Goal: Task Accomplishment & Management: Use online tool/utility

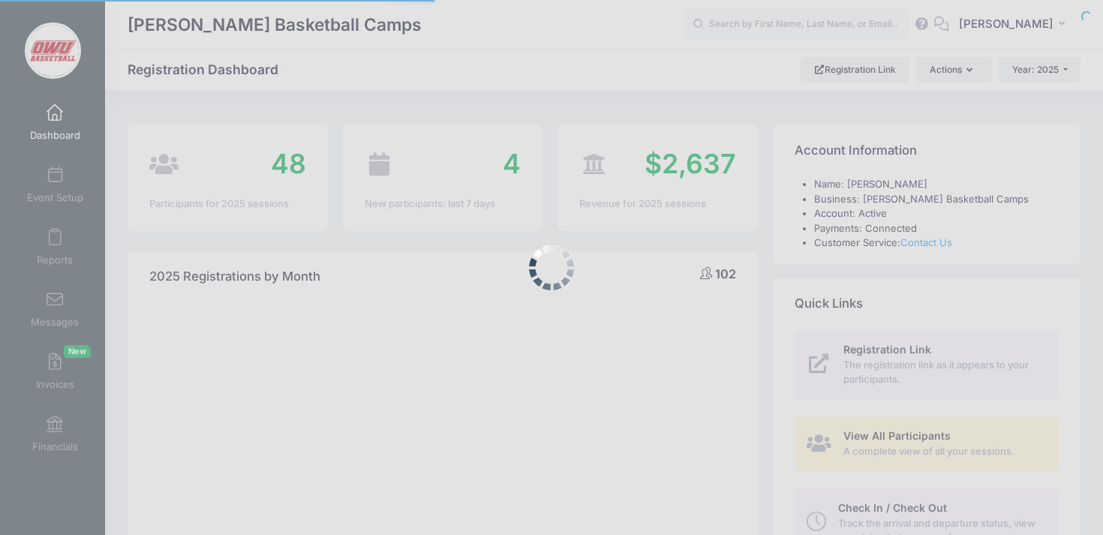
select select
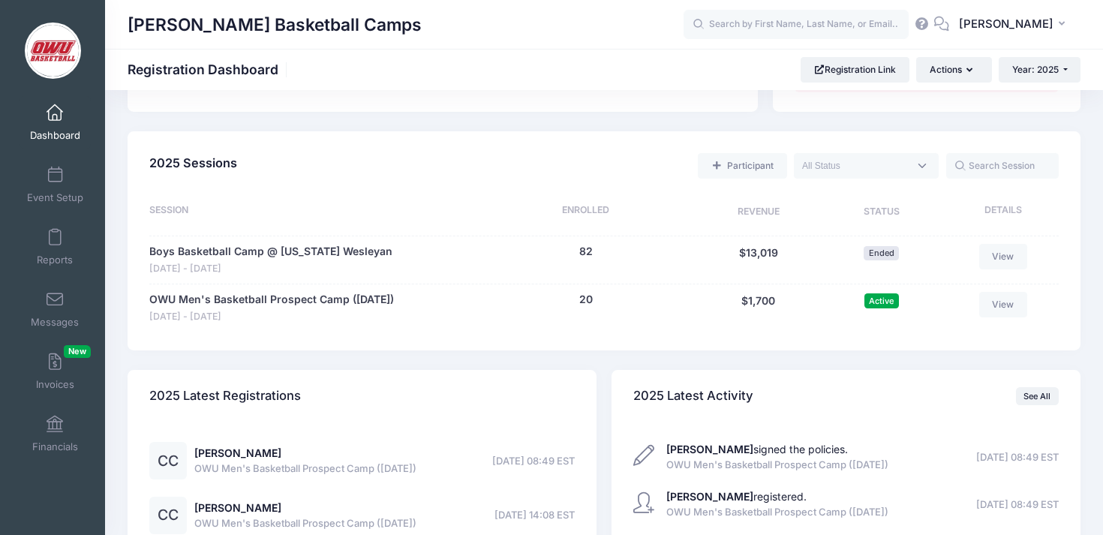
scroll to position [640, 0]
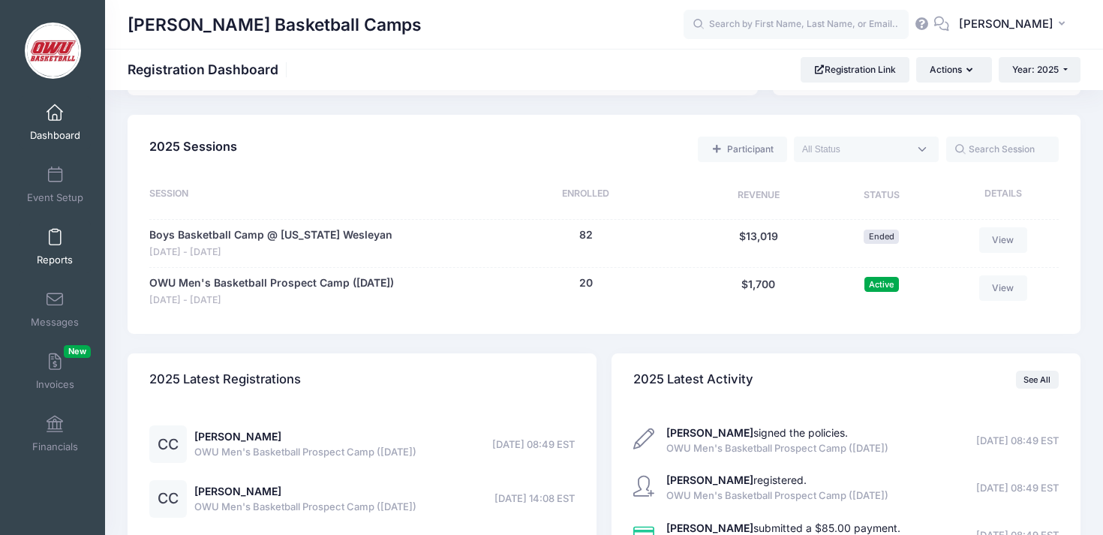
click at [55, 239] on span at bounding box center [55, 238] width 0 height 17
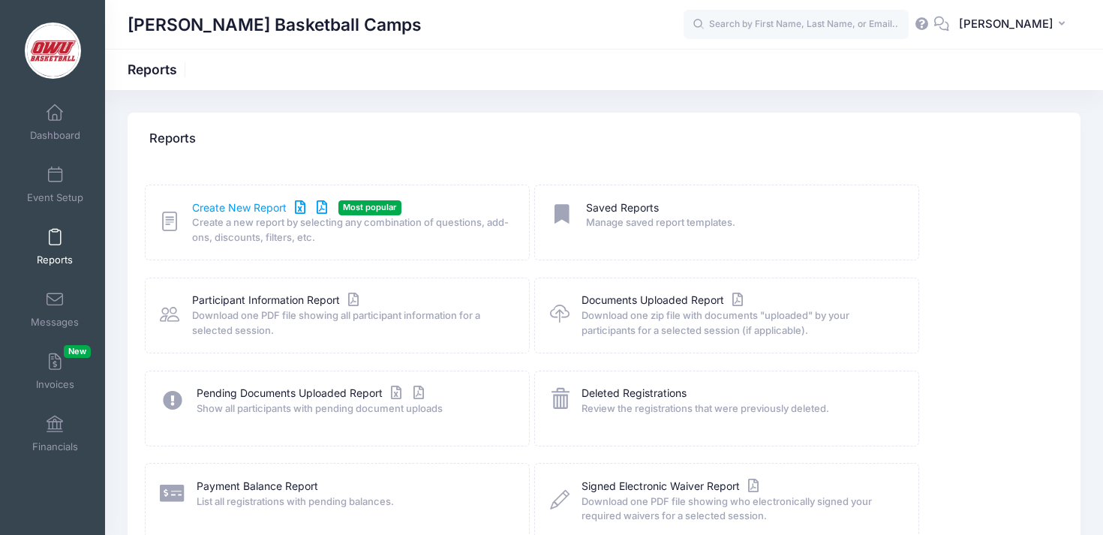
click at [259, 207] on link "Create New Report" at bounding box center [262, 208] width 140 height 16
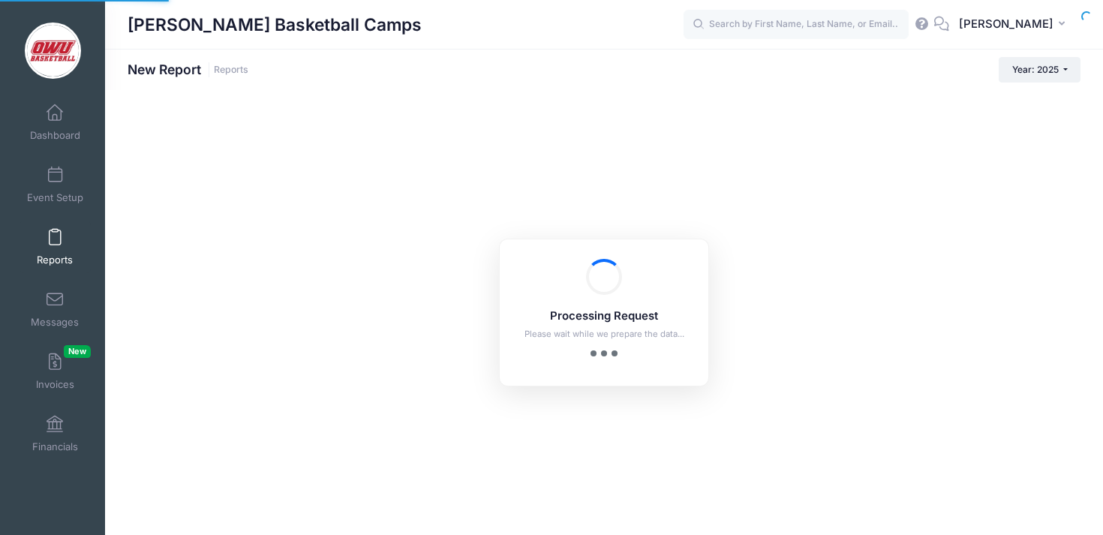
checkbox input "true"
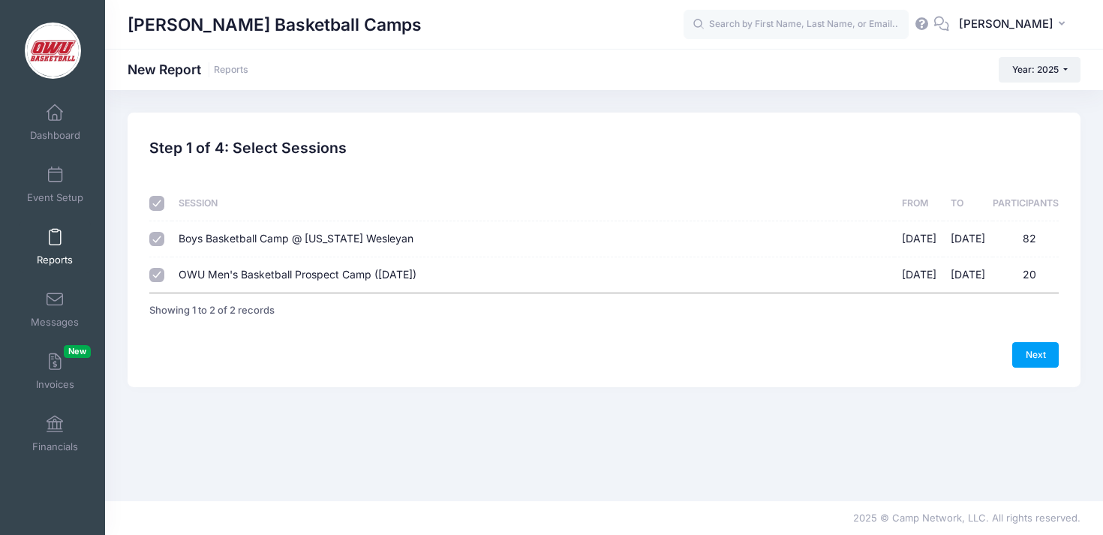
click at [280, 242] on span "Boys Basketball Camp @ Ohio Wesleyan" at bounding box center [296, 238] width 235 height 13
click at [164, 242] on input "Boys Basketball Camp @ Ohio Wesleyan 06/09/2025 - 06/12/2025 82" at bounding box center [156, 239] width 15 height 15
checkbox input "false"
click at [1053, 362] on link "Next" at bounding box center [1035, 355] width 47 height 26
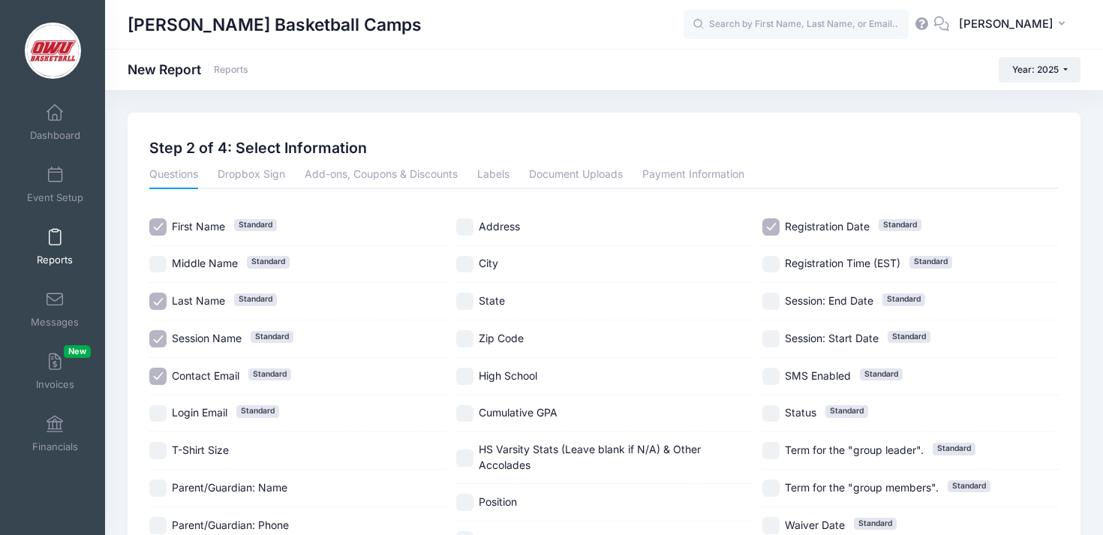
click at [192, 335] on span "Session Name" at bounding box center [207, 338] width 70 height 13
checkbox input "false"
click at [192, 365] on div "Contact Email Standard" at bounding box center [297, 377] width 296 height 38
checkbox input "false"
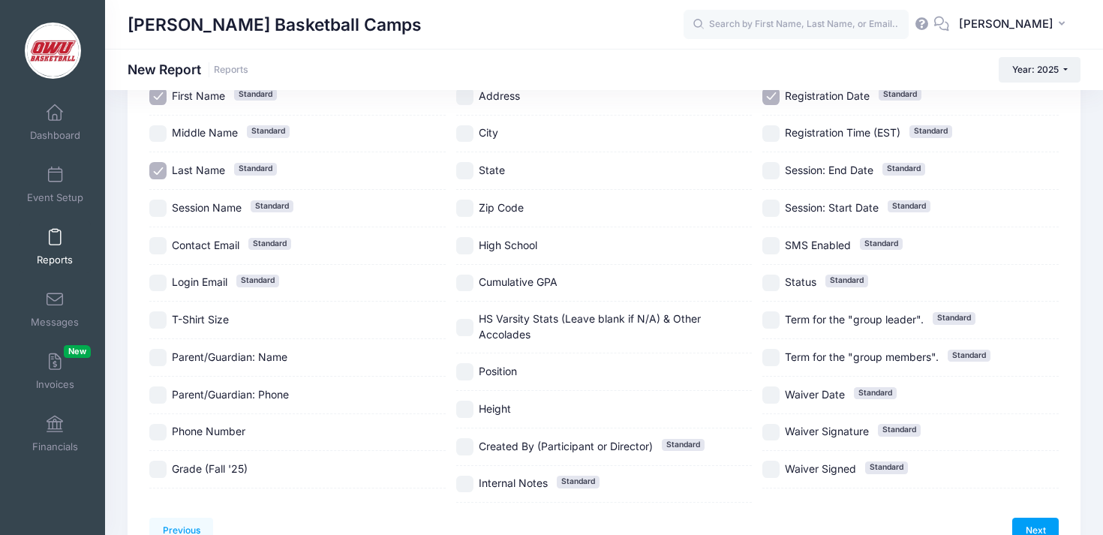
click at [227, 464] on span "Grade (Fall '25)" at bounding box center [210, 468] width 76 height 13
checkbox input "true"
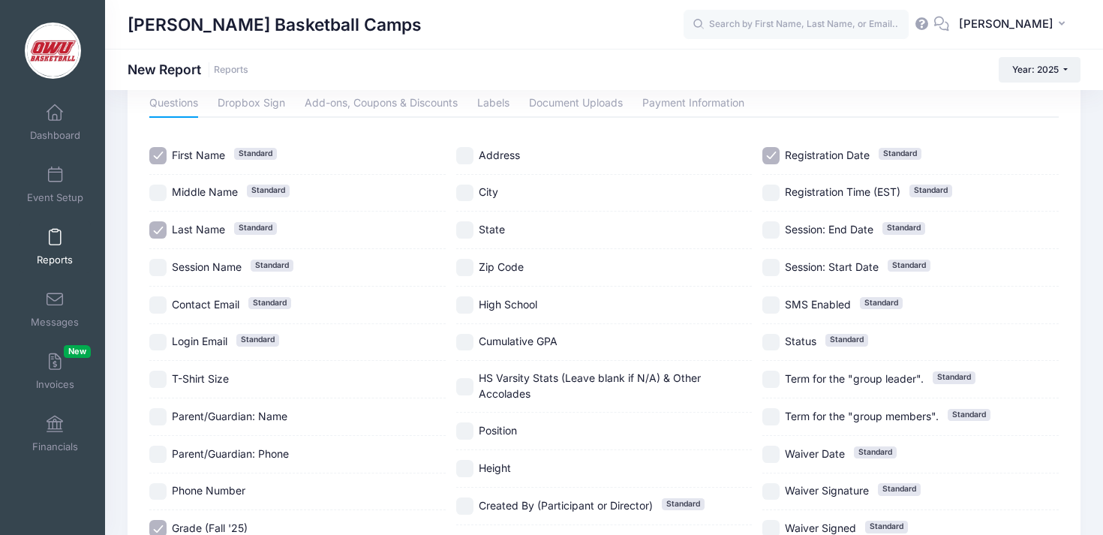
scroll to position [61, 0]
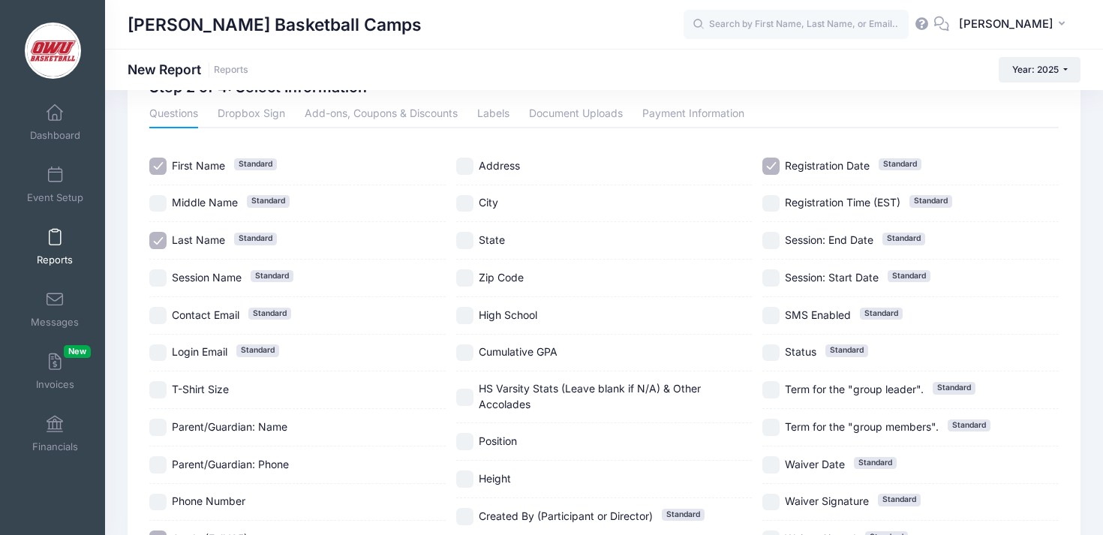
click at [493, 209] on span "City" at bounding box center [489, 202] width 20 height 13
checkbox input "true"
click at [493, 234] on span "State" at bounding box center [492, 239] width 26 height 13
checkbox input "true"
click at [500, 299] on div "High School" at bounding box center [604, 316] width 296 height 38
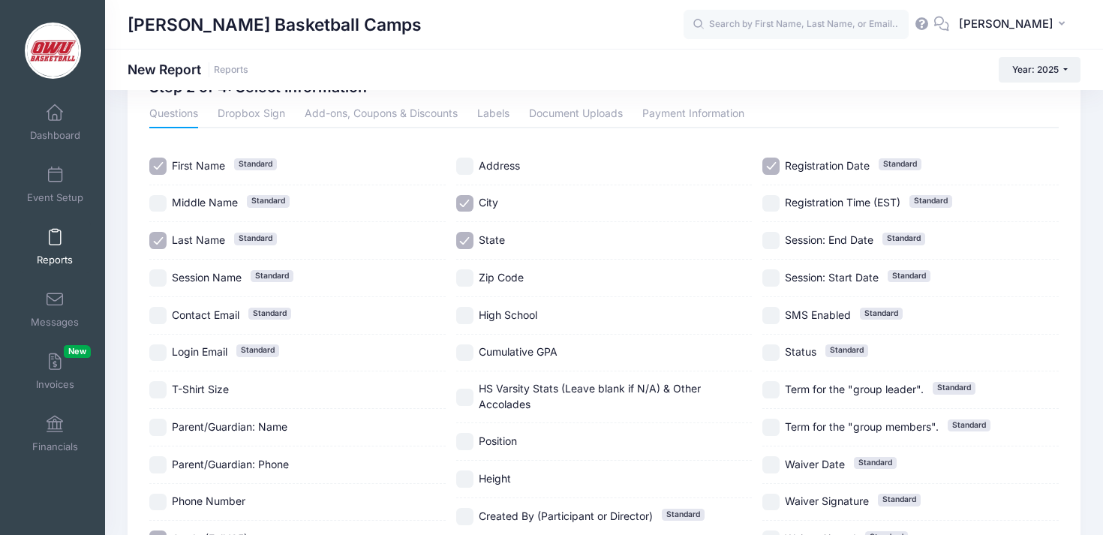
checkbox input "true"
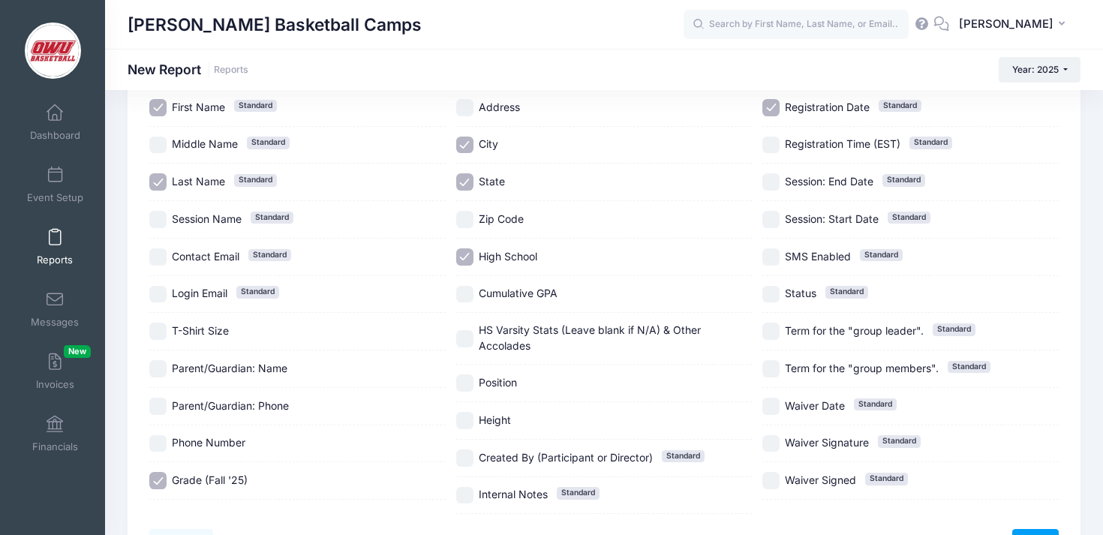
scroll to position [140, 0]
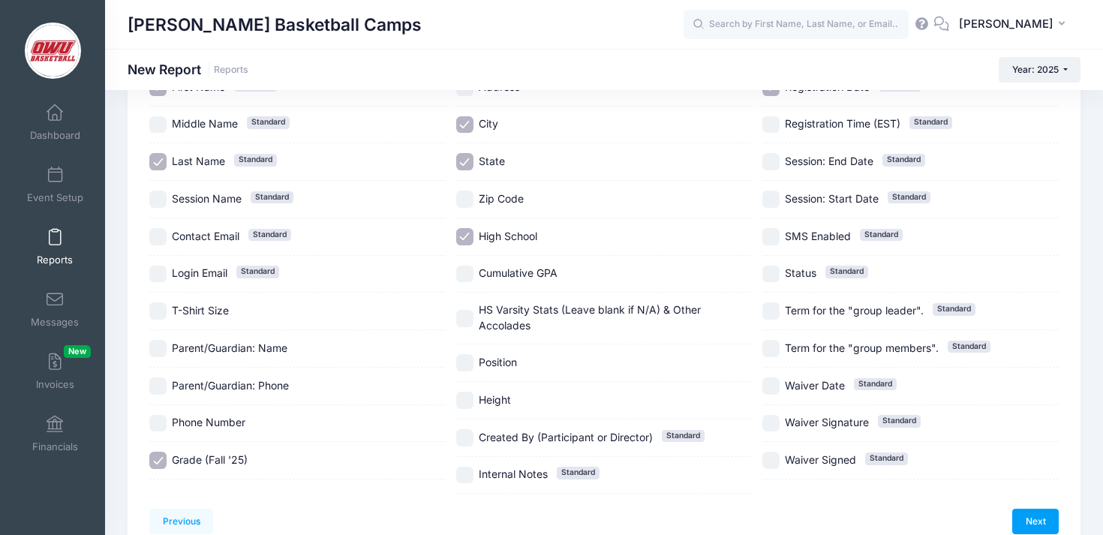
click at [518, 269] on span "Cumulative GPA" at bounding box center [518, 272] width 79 height 13
checkbox input "true"
click at [506, 374] on div "Position" at bounding box center [604, 363] width 296 height 38
checkbox input "true"
click at [502, 398] on span "Height" at bounding box center [495, 399] width 32 height 13
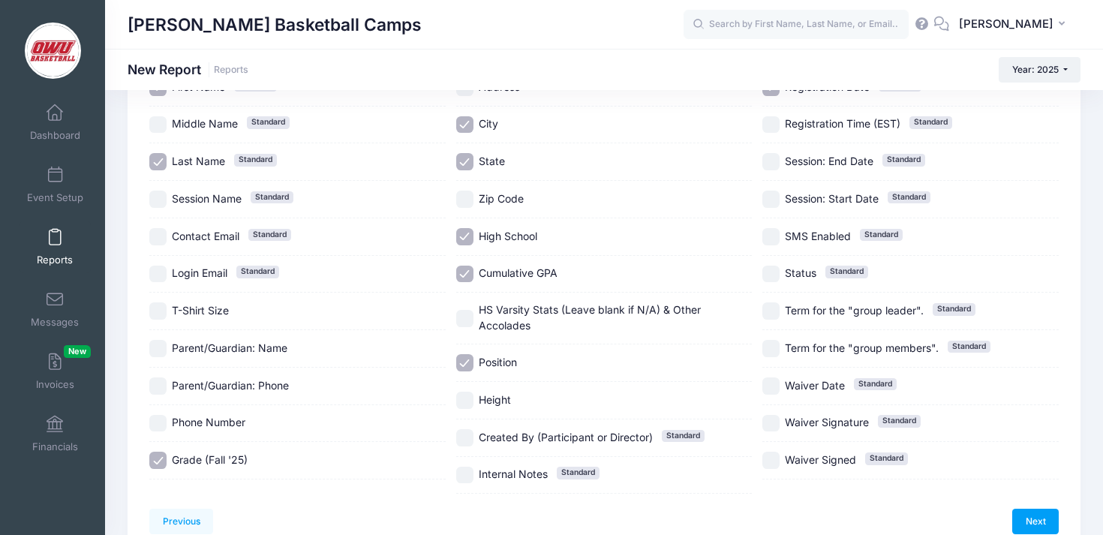
checkbox input "true"
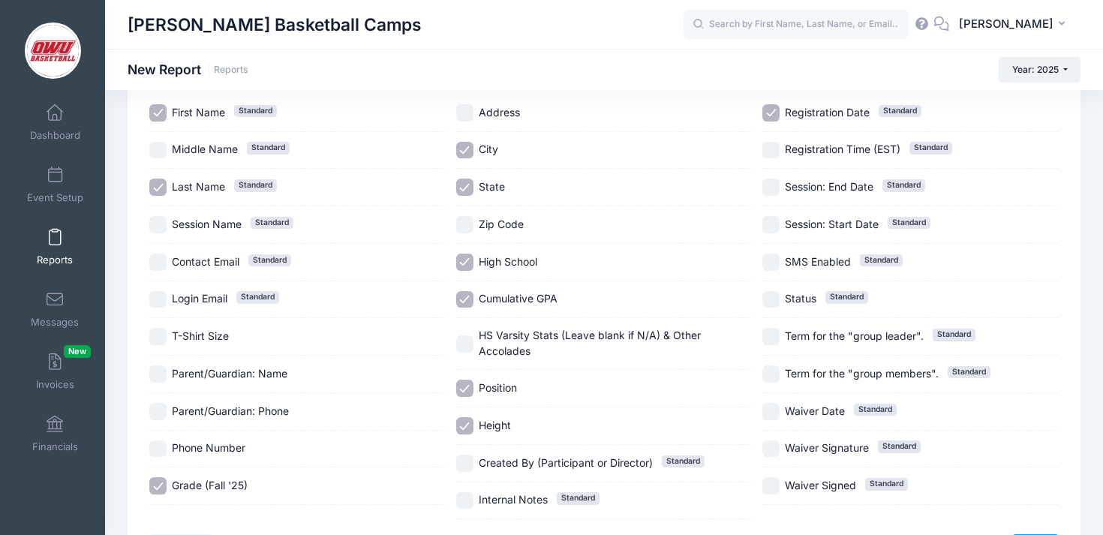
click at [812, 110] on span "Registration Date" at bounding box center [827, 112] width 85 height 13
checkbox input "false"
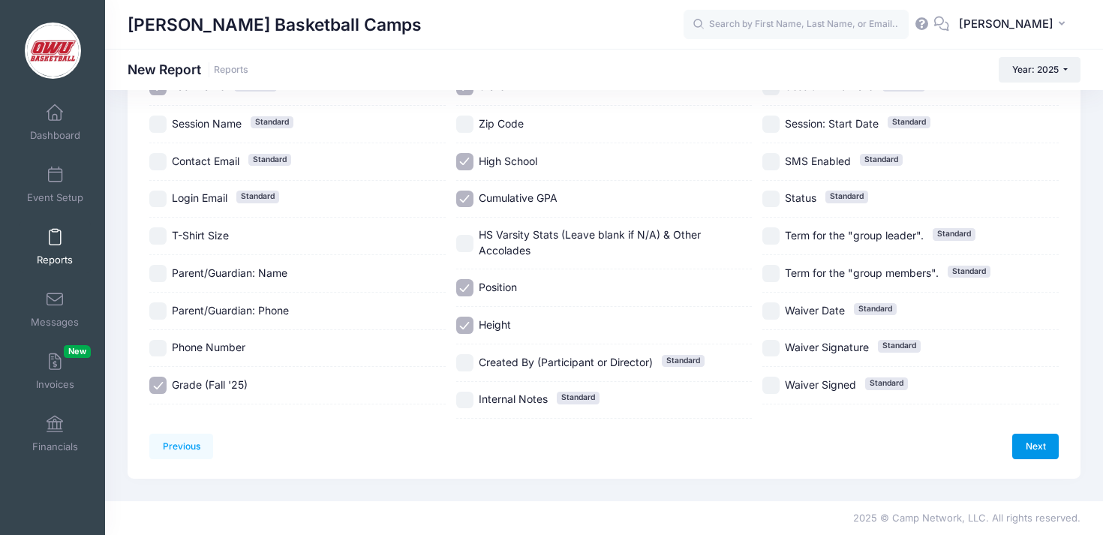
click at [1035, 441] on link "Next" at bounding box center [1035, 447] width 47 height 26
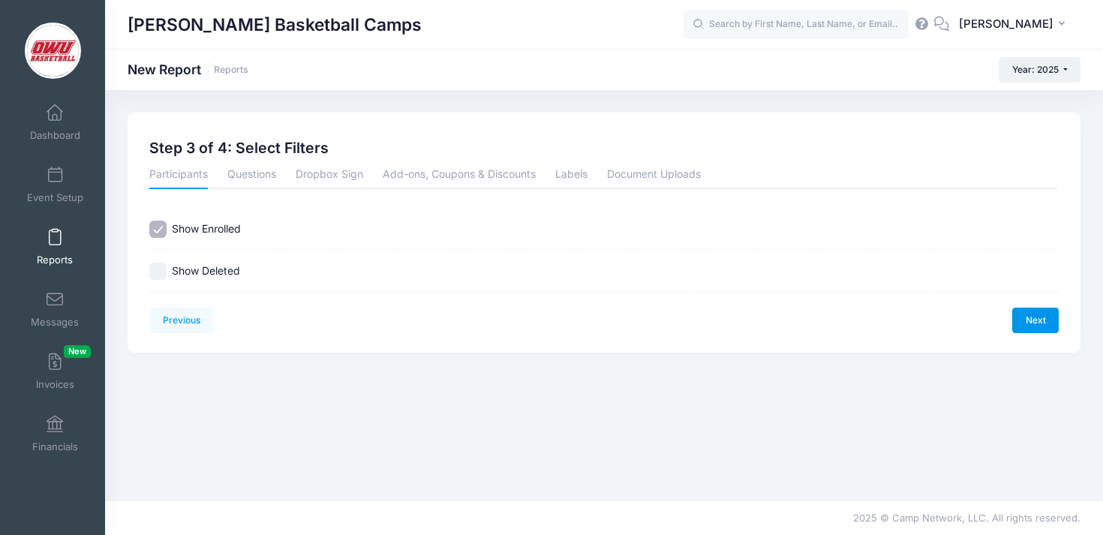
scroll to position [0, 0]
click at [1028, 322] on link "Next" at bounding box center [1035, 321] width 47 height 26
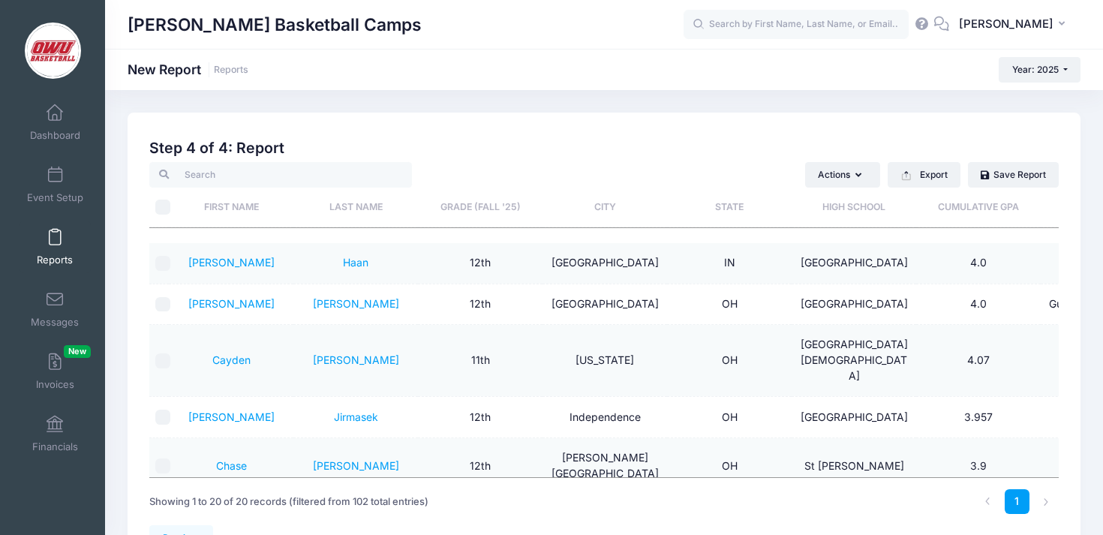
click at [522, 196] on th "Grade (Fall '25)" at bounding box center [480, 208] width 125 height 40
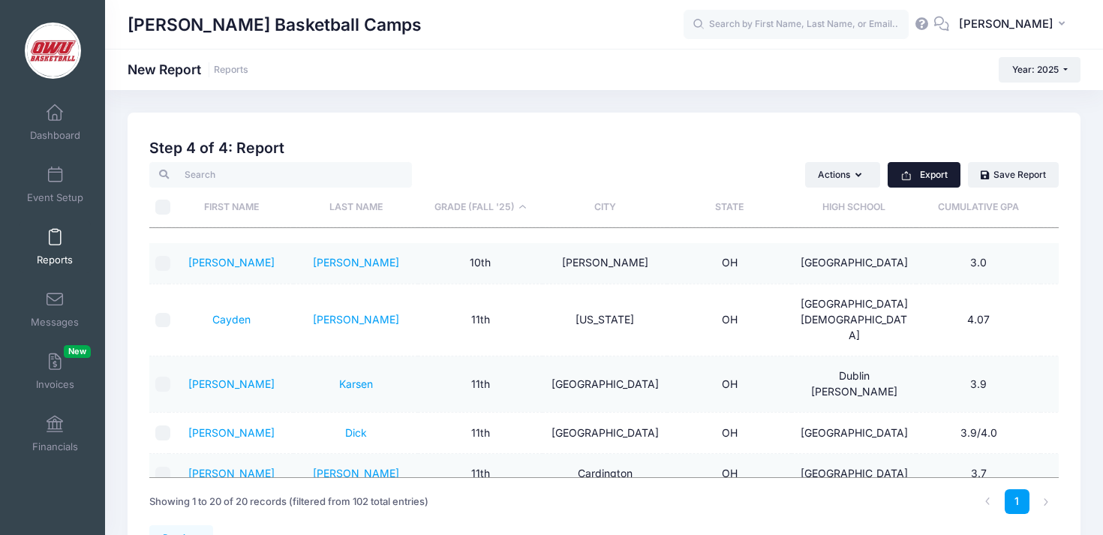
click at [917, 173] on button "Export" at bounding box center [923, 175] width 73 height 26
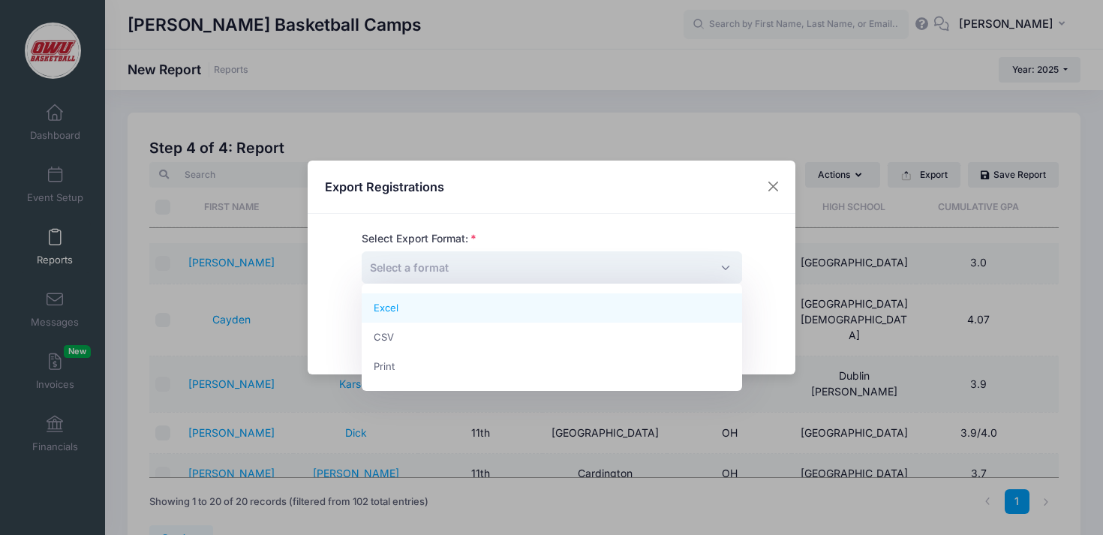
click at [590, 265] on span "Select a format" at bounding box center [552, 267] width 380 height 32
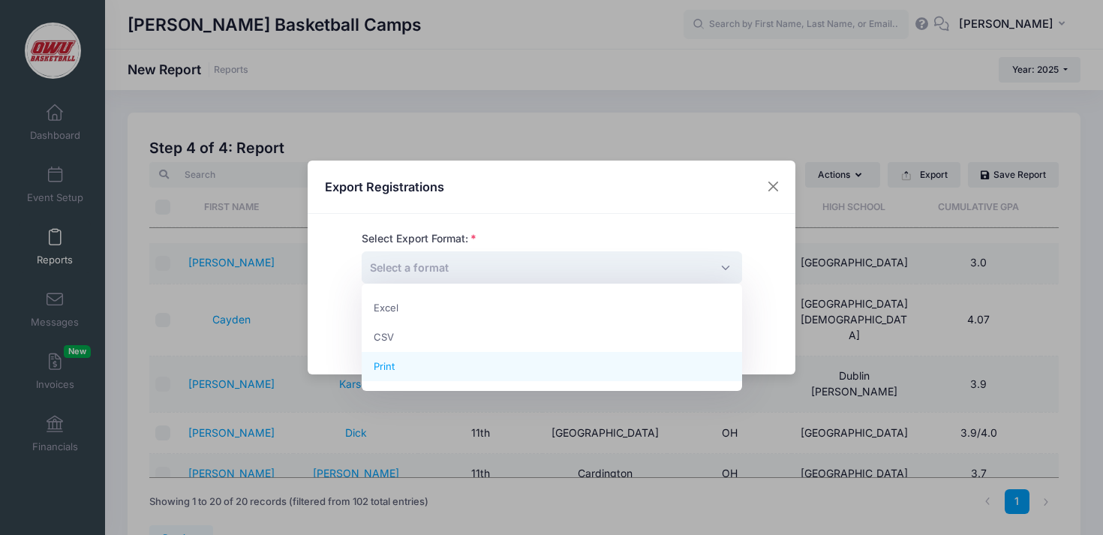
select select "print"
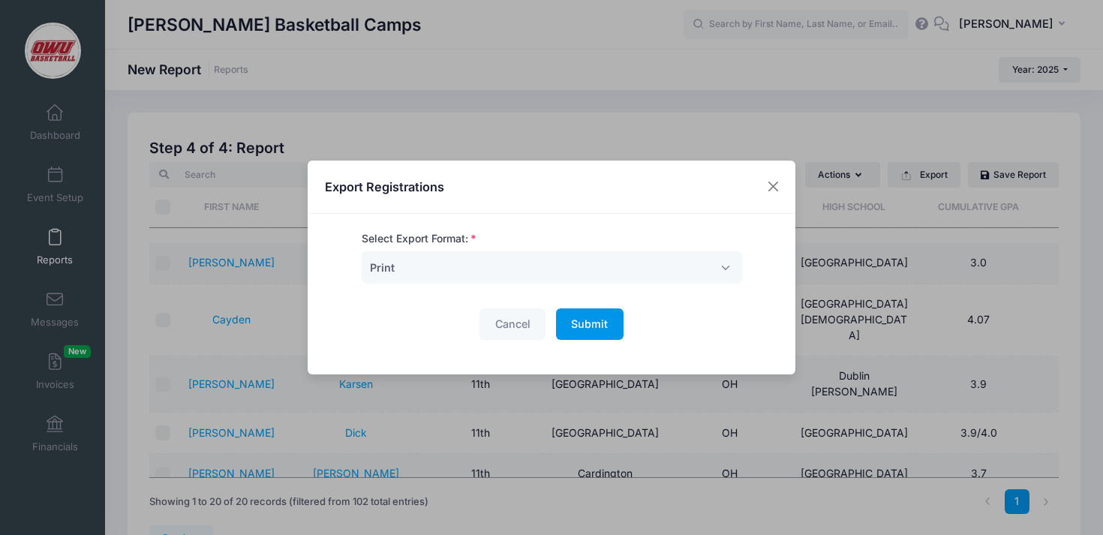
click at [608, 331] on button "Submit Please wait..." at bounding box center [590, 324] width 68 height 32
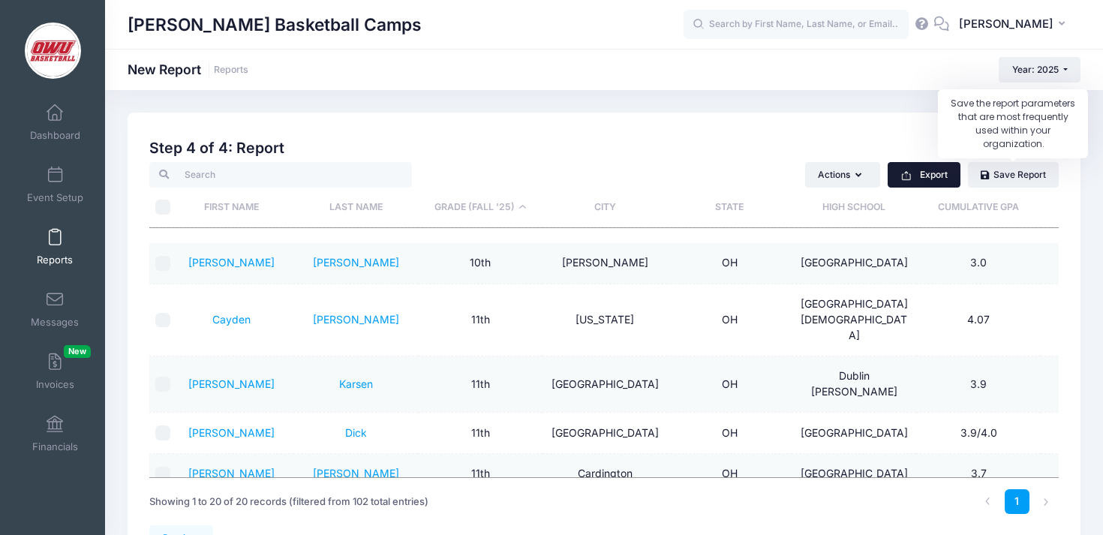
click at [939, 169] on button "Export" at bounding box center [923, 175] width 73 height 26
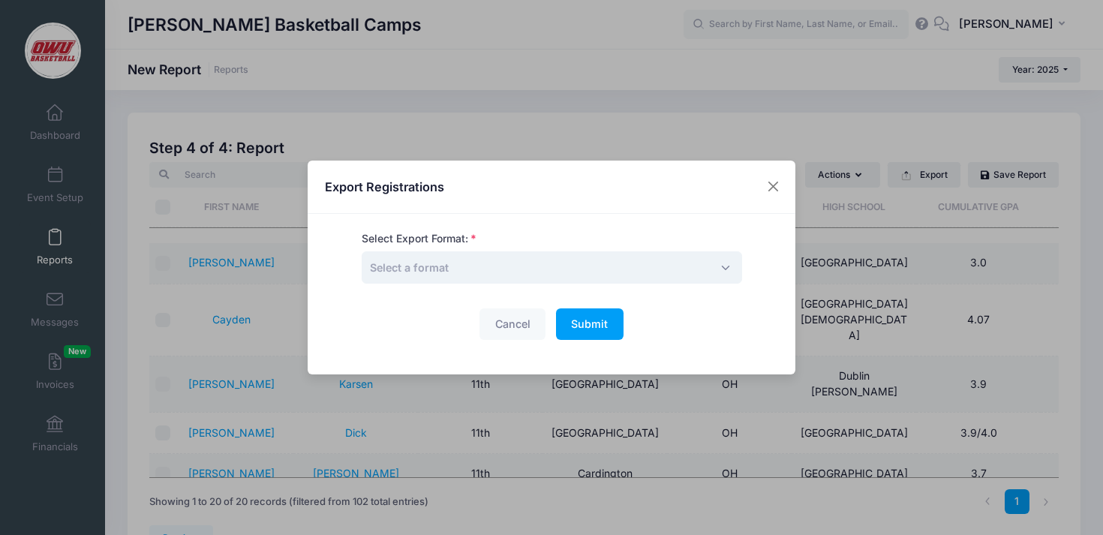
click at [579, 272] on span "Select a format" at bounding box center [552, 267] width 380 height 32
click at [601, 328] on span "Submit" at bounding box center [589, 323] width 37 height 13
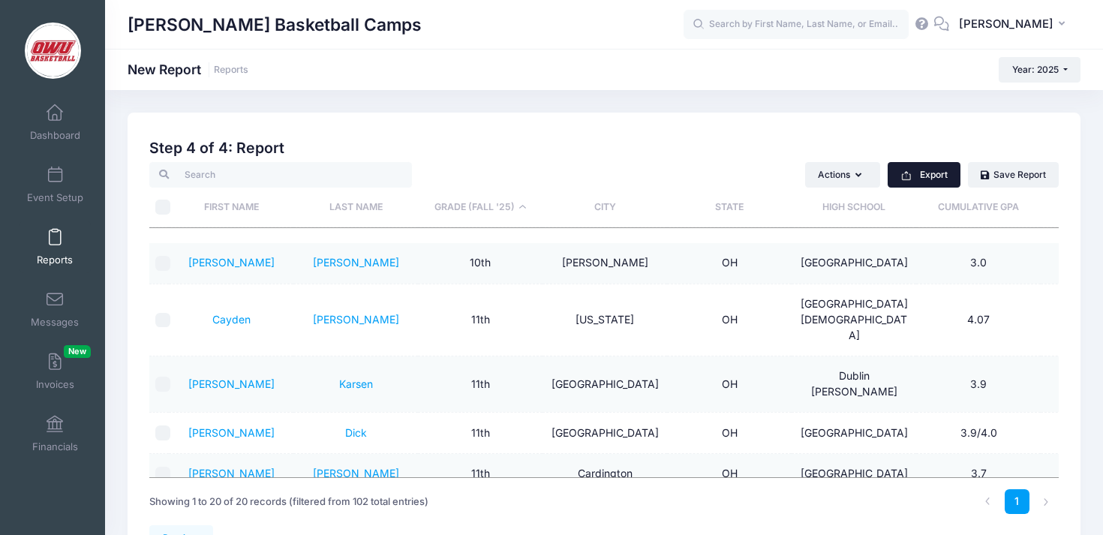
click at [938, 185] on button "Export" at bounding box center [923, 175] width 73 height 26
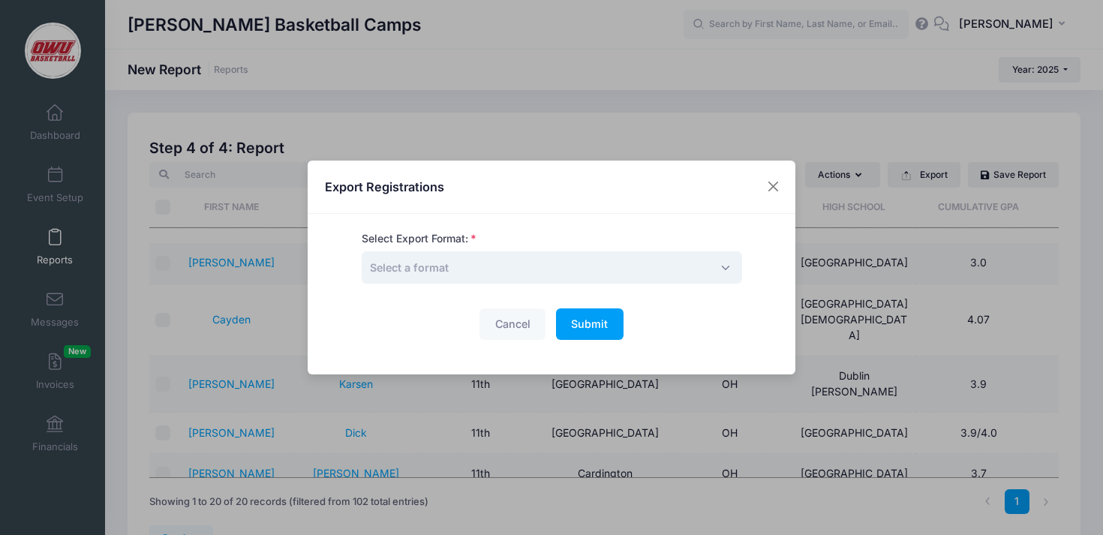
click at [513, 256] on span "Select a format" at bounding box center [552, 267] width 380 height 32
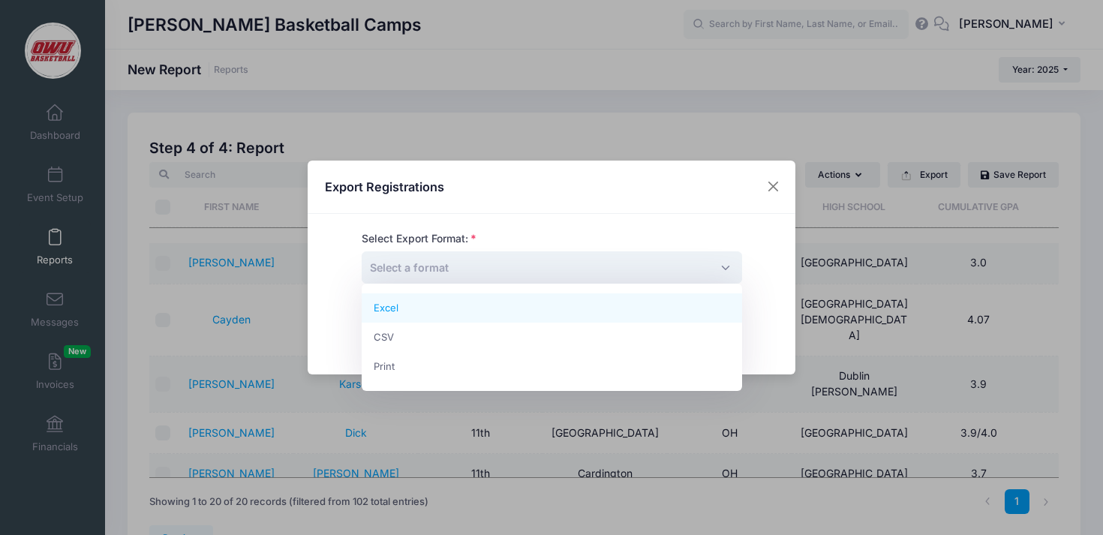
select select "excel"
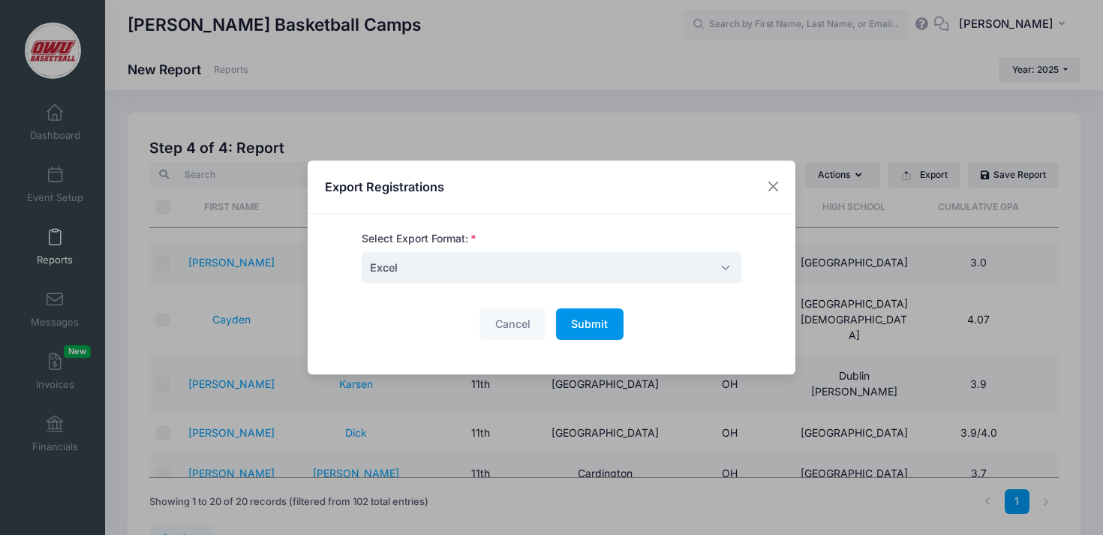
click at [578, 326] on span "Submit" at bounding box center [589, 323] width 37 height 13
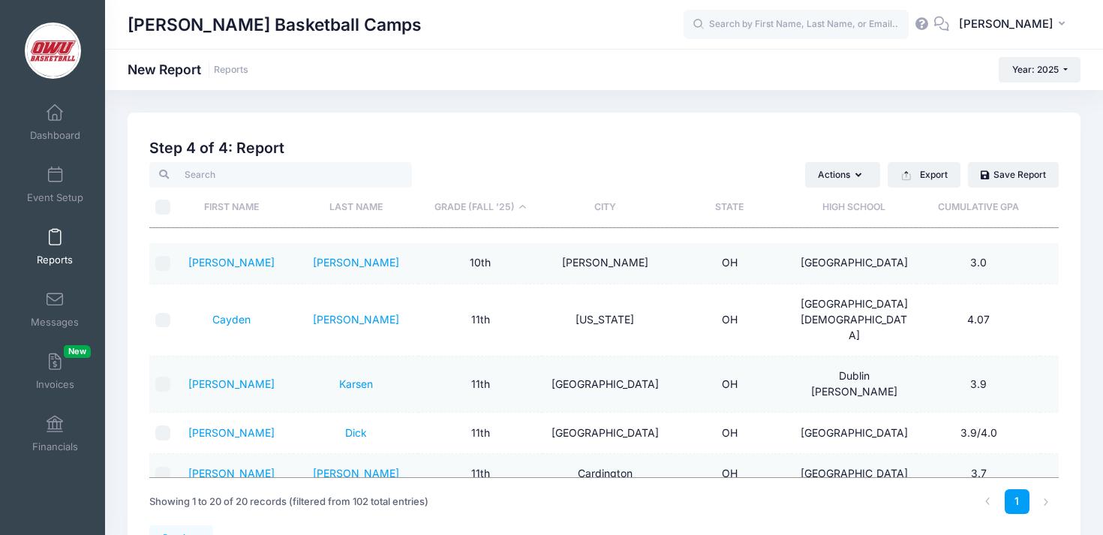
click at [672, 104] on div "David Vogel Basketball Camps New Report Reports Year: 2025 Year: 2025 Year: 2024" at bounding box center [604, 341] width 998 height 503
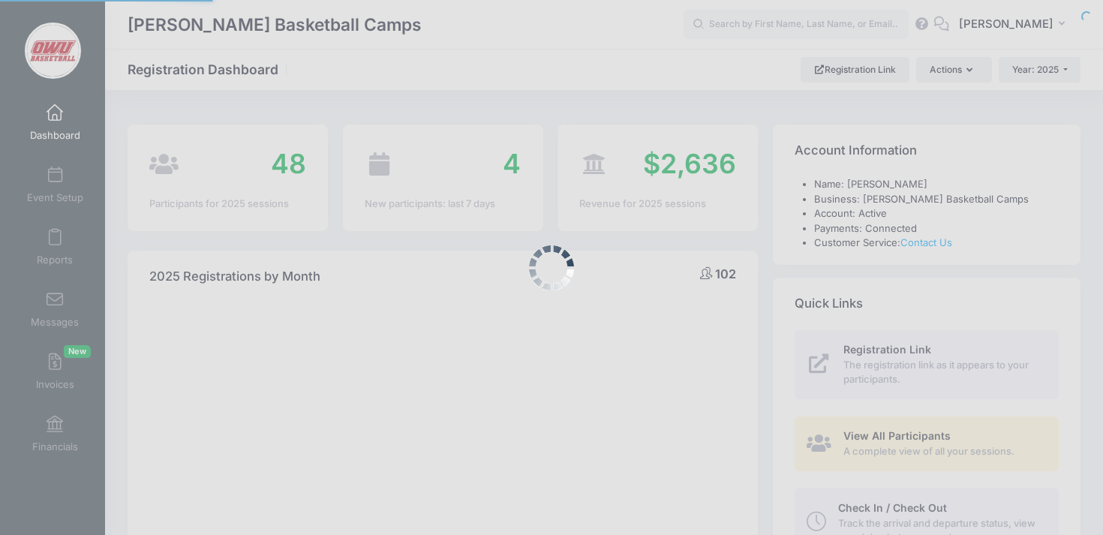
select select
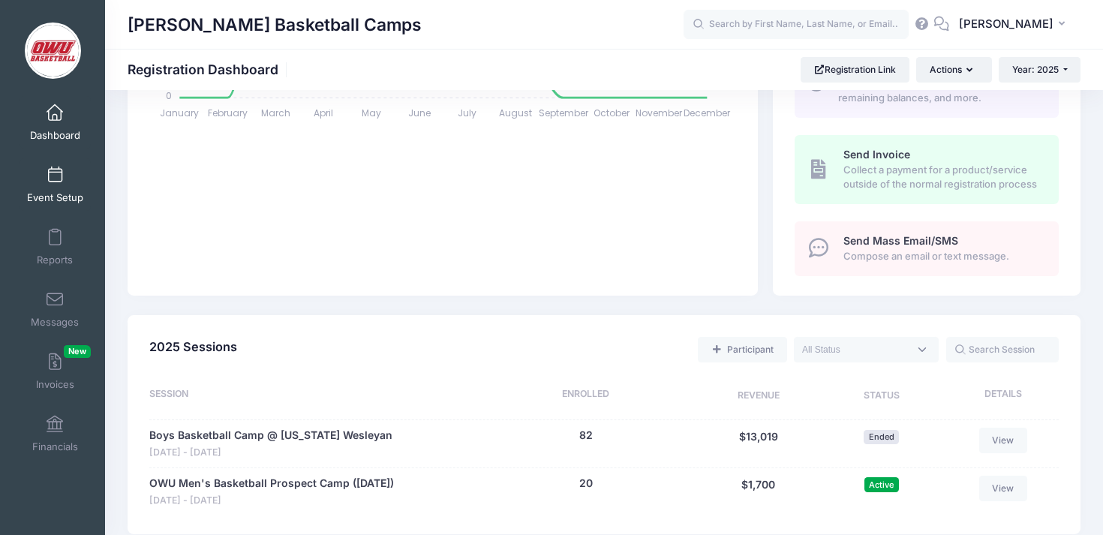
scroll to position [649, 0]
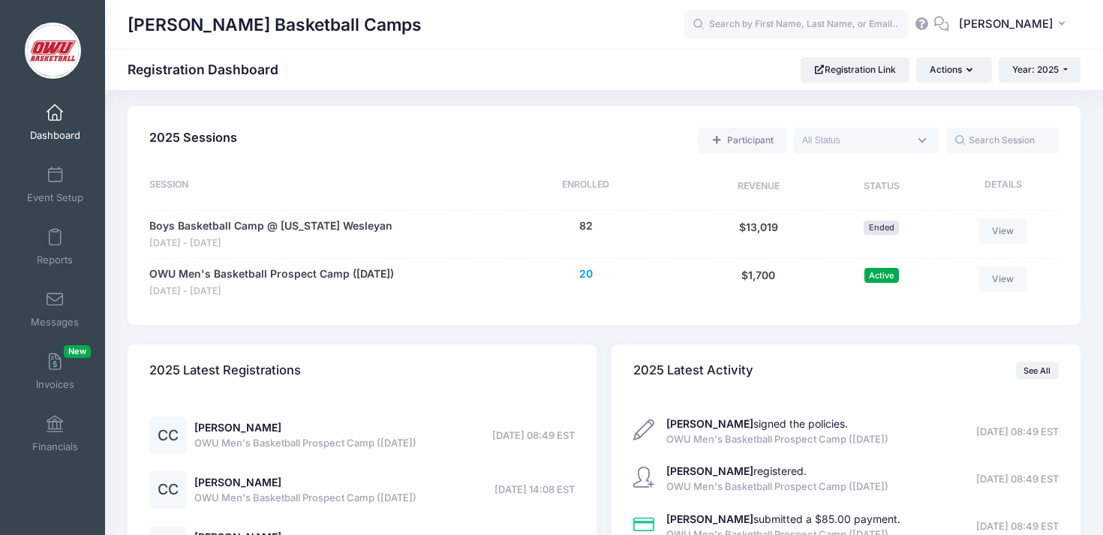
click at [581, 270] on button "20" at bounding box center [586, 274] width 14 height 16
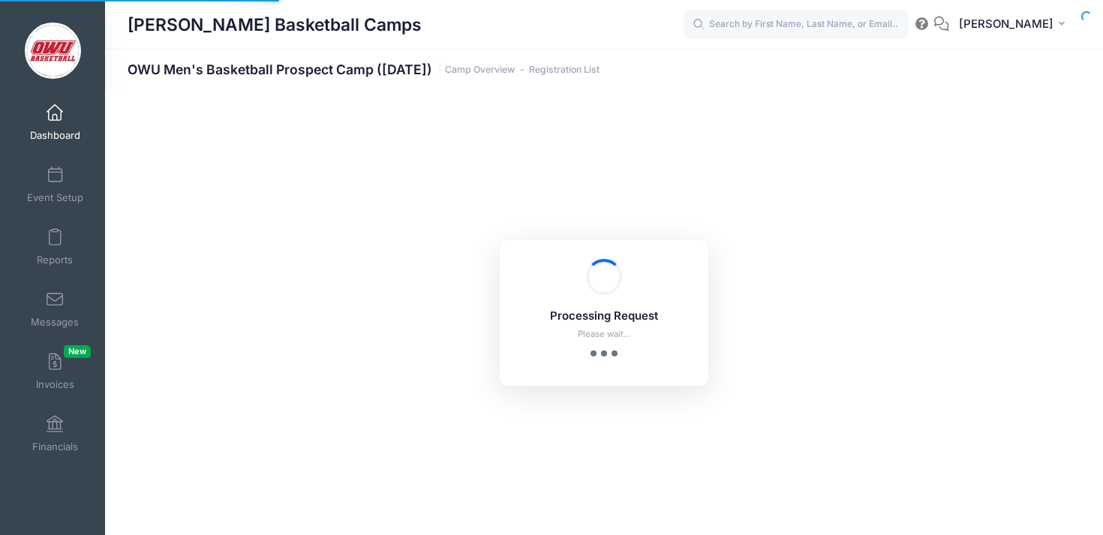
select select "10"
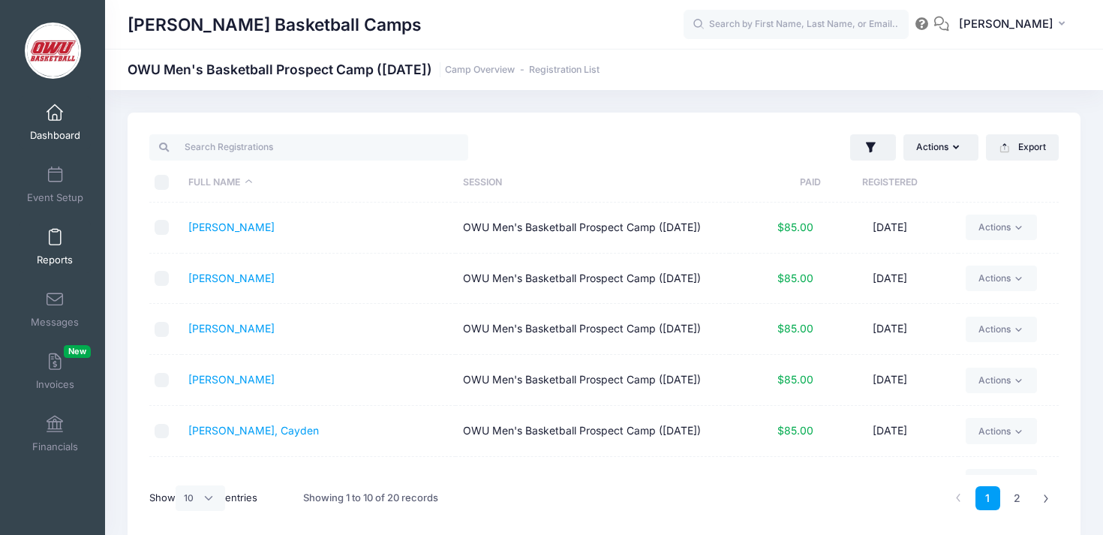
click at [55, 242] on span at bounding box center [55, 238] width 0 height 17
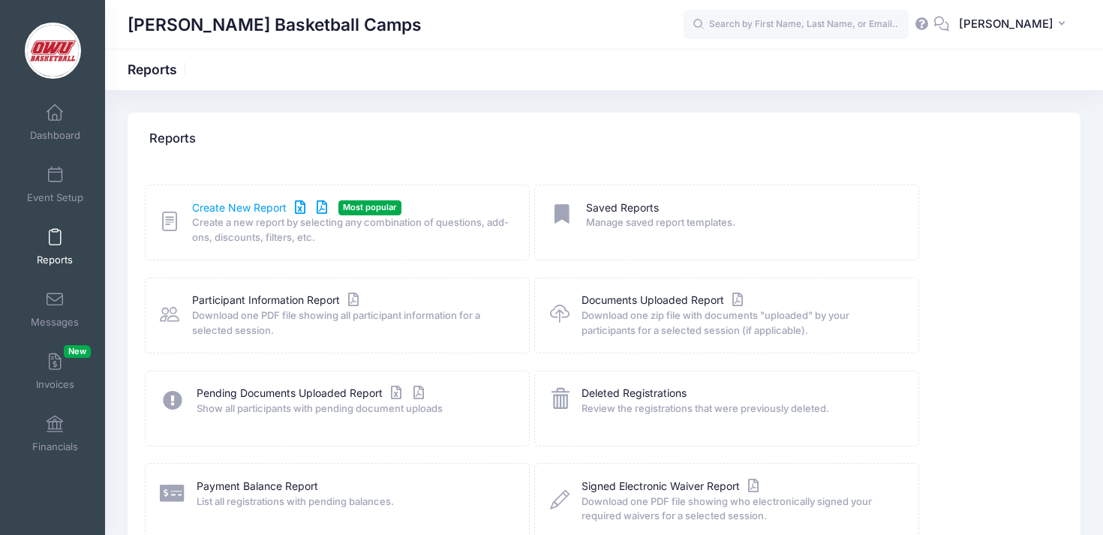
click at [257, 209] on link "Create New Report" at bounding box center [262, 208] width 140 height 16
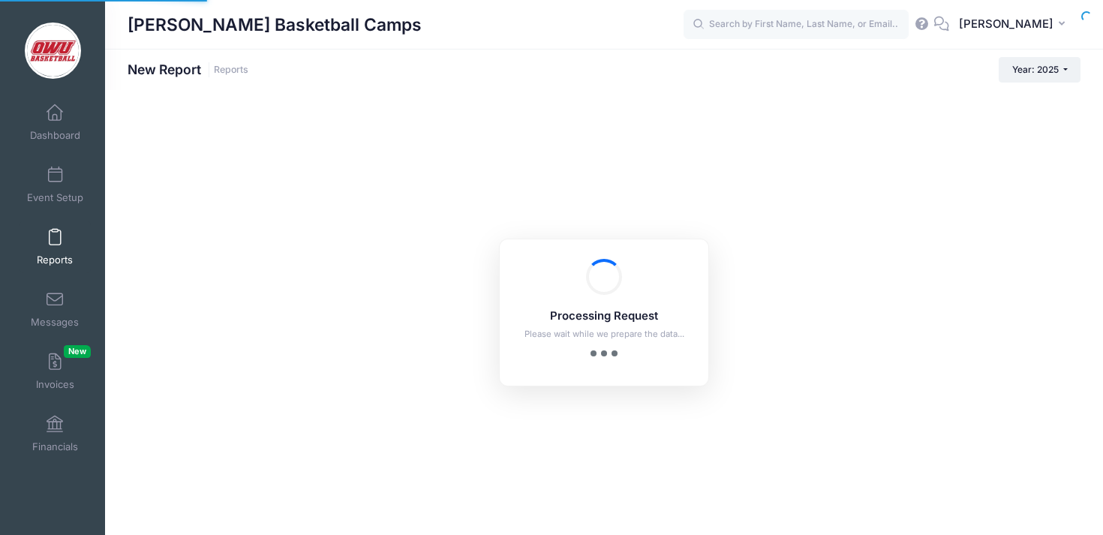
checkbox input "true"
